Goal: Information Seeking & Learning: Understand process/instructions

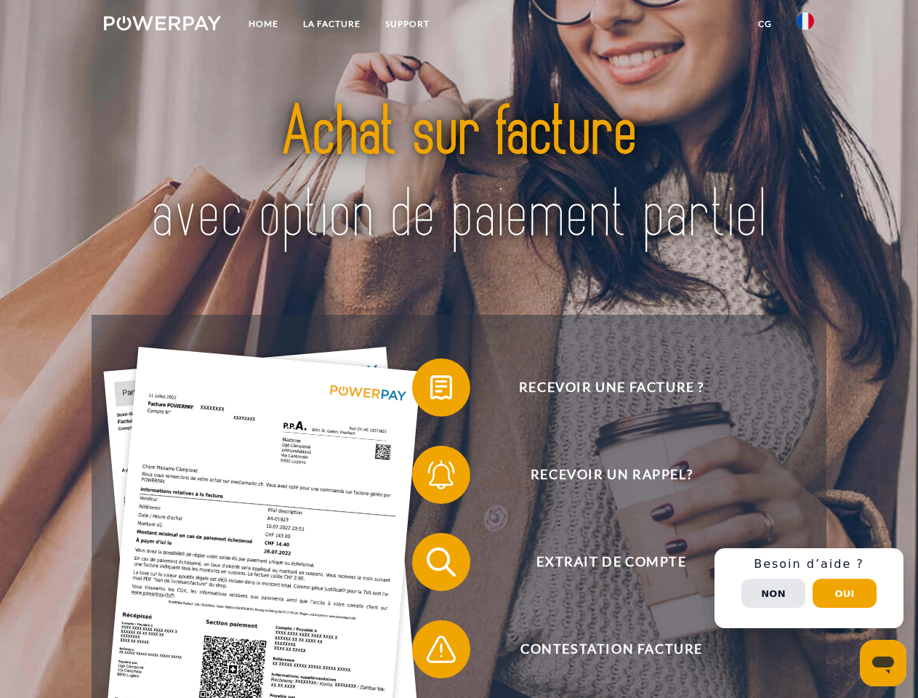
click at [162, 25] on img at bounding box center [162, 23] width 117 height 15
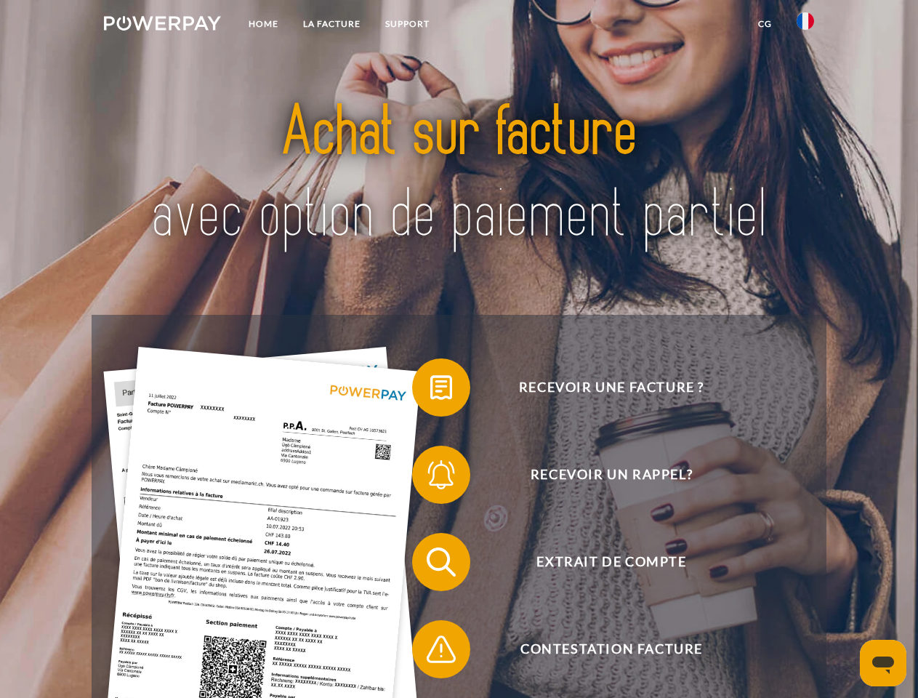
click at [806, 25] on img at bounding box center [805, 20] width 17 height 17
click at [765, 24] on link "CG" at bounding box center [765, 24] width 39 height 26
click at [430, 390] on span at bounding box center [419, 387] width 73 height 73
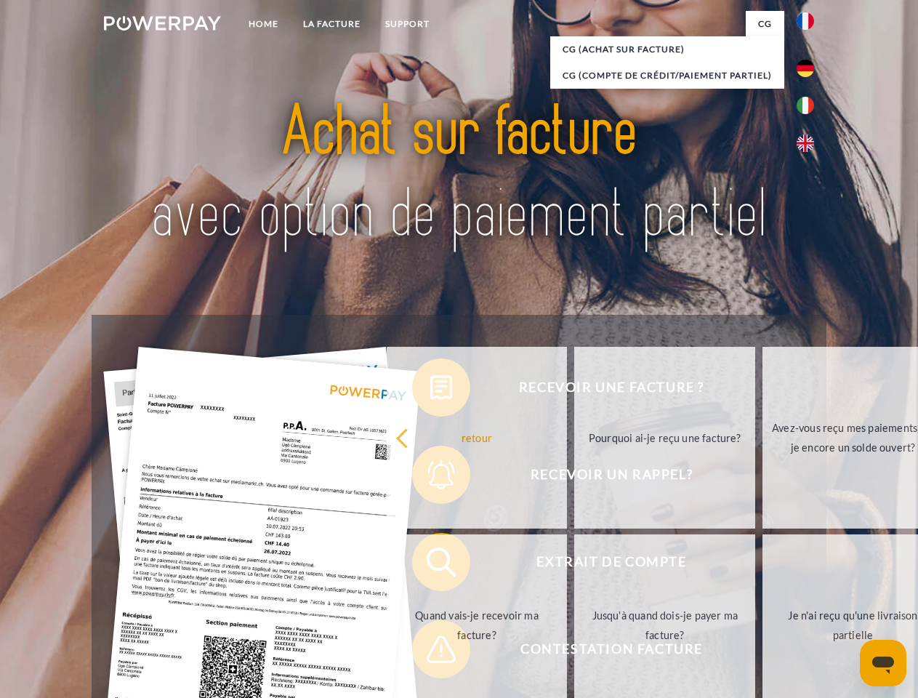
click at [430, 478] on div "Recevoir une facture ? Recevoir un rappel? Extrait de compte retour" at bounding box center [459, 606] width 734 height 582
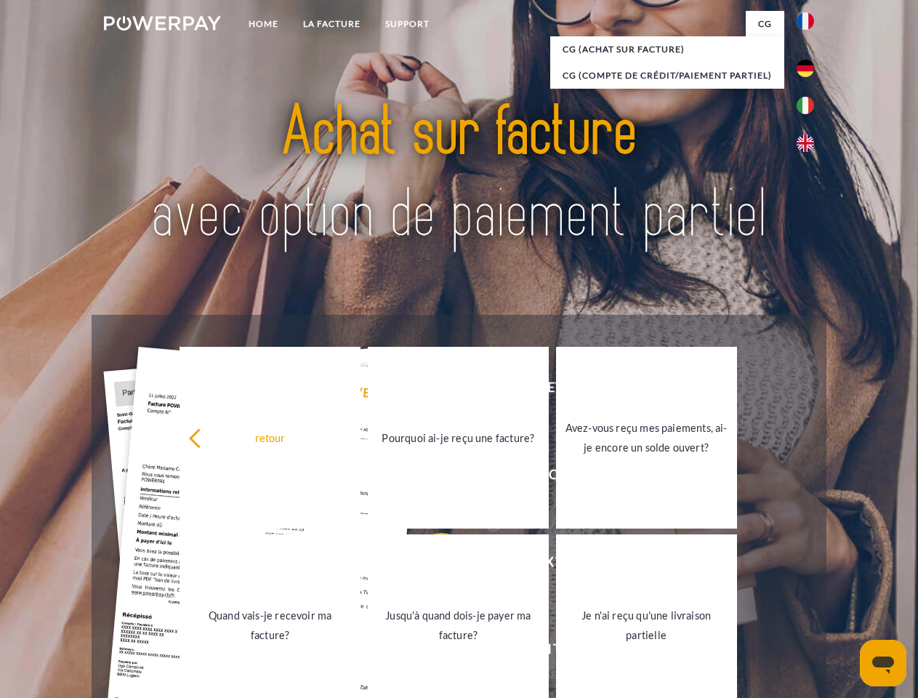
click at [430, 565] on link "Jusqu'à quand dois-je payer ma facture?" at bounding box center [458, 625] width 181 height 182
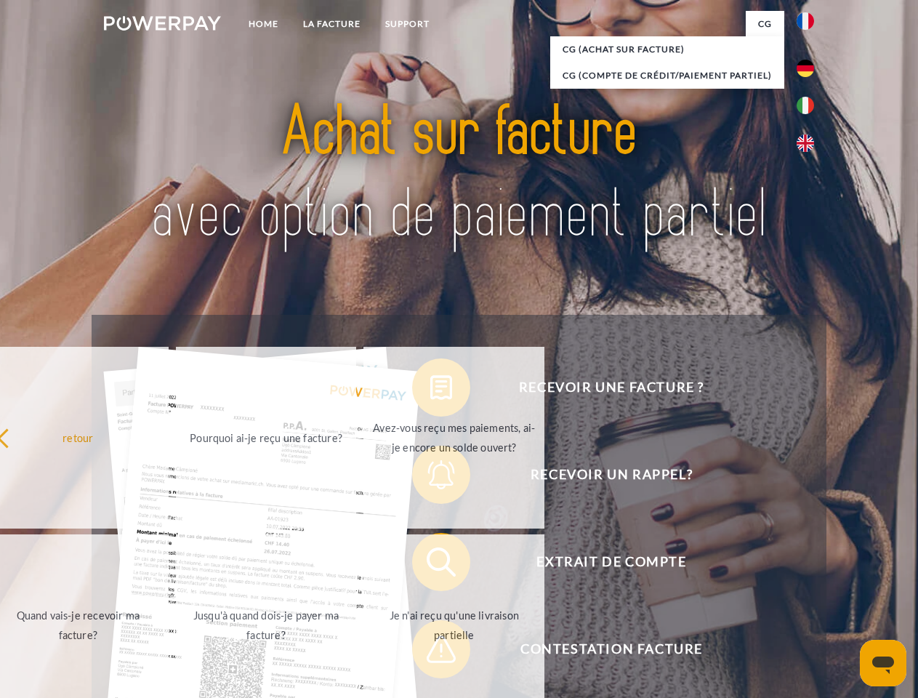
click at [430, 652] on span at bounding box center [419, 649] width 73 height 73
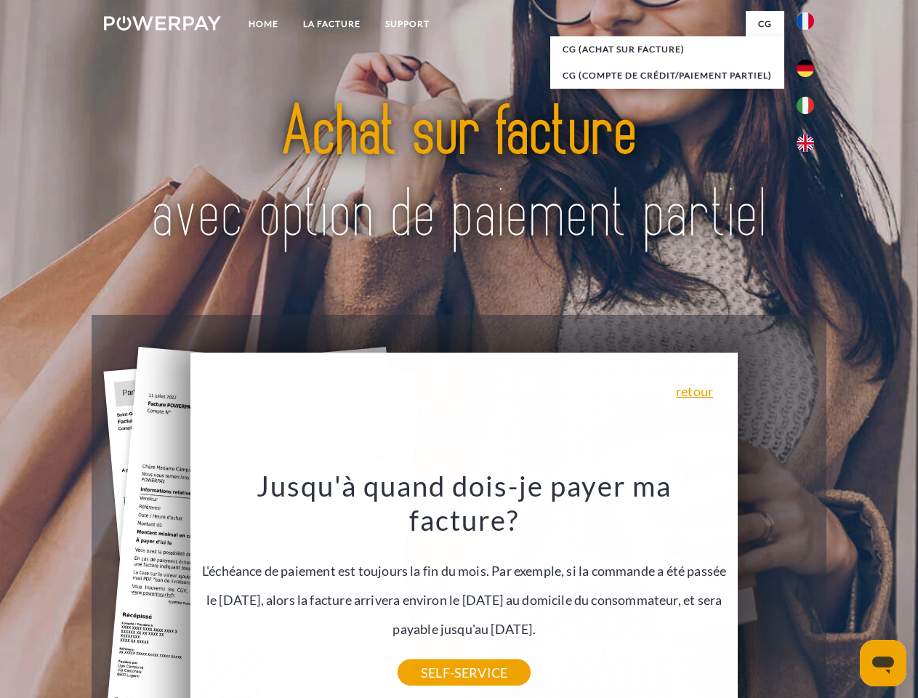
click at [809, 588] on div "Recevoir une facture ? Recevoir un rappel? Extrait de compte retour" at bounding box center [459, 606] width 734 height 582
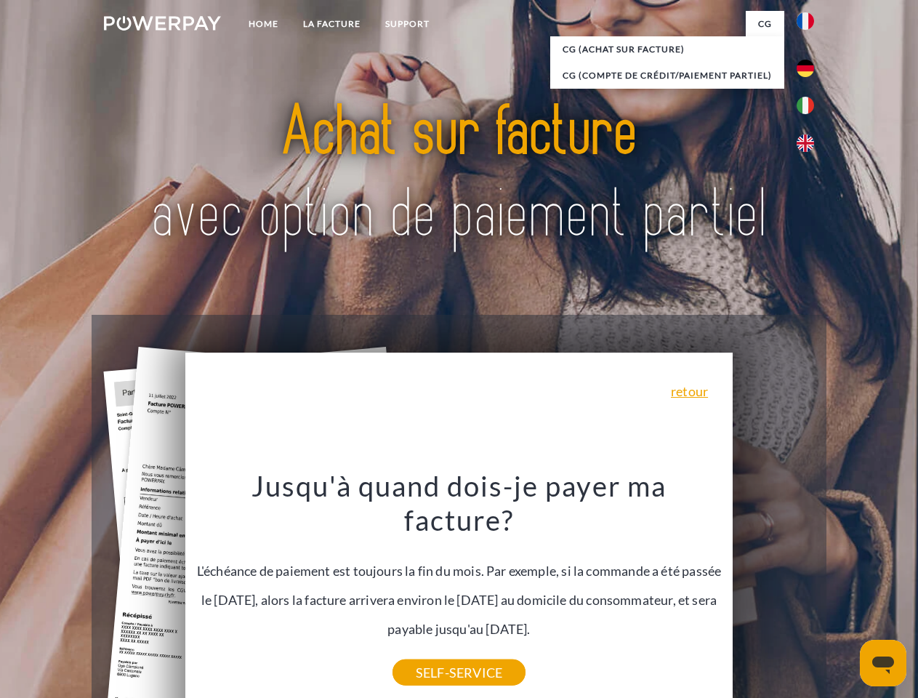
click at [774, 591] on span "Extrait de compte" at bounding box center [611, 562] width 356 height 58
click at [845, 593] on header "Home LA FACTURE Support" at bounding box center [459, 502] width 918 height 1004
